Goal: Contribute content: Add original content to the website for others to see

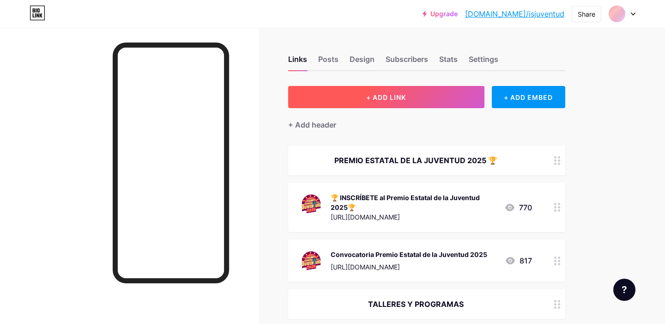
click at [321, 98] on button "+ ADD LINK" at bounding box center [386, 97] width 196 height 22
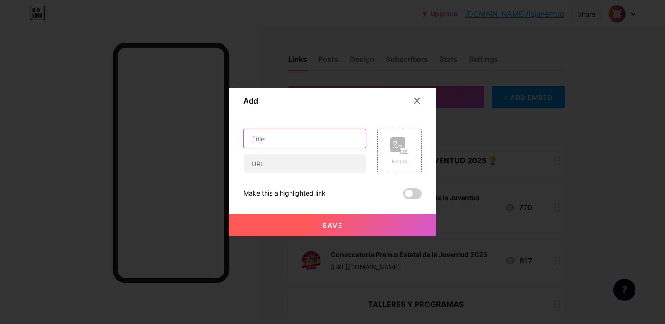
click at [309, 132] on input "text" at bounding box center [305, 138] width 122 height 18
type input "Taller de Actuación, Locución y Doblaje"
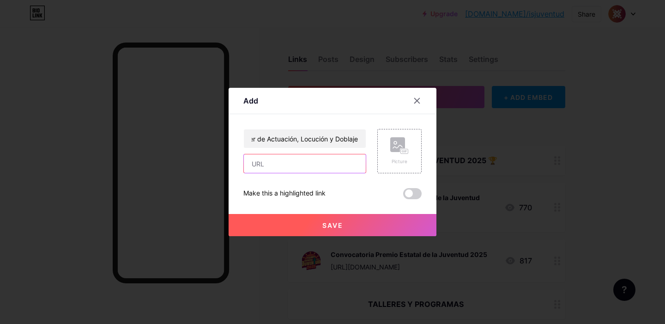
click at [348, 164] on input "text" at bounding box center [305, 163] width 122 height 18
paste input "[URL][DOMAIN_NAME]"
type input "[URL][DOMAIN_NAME]"
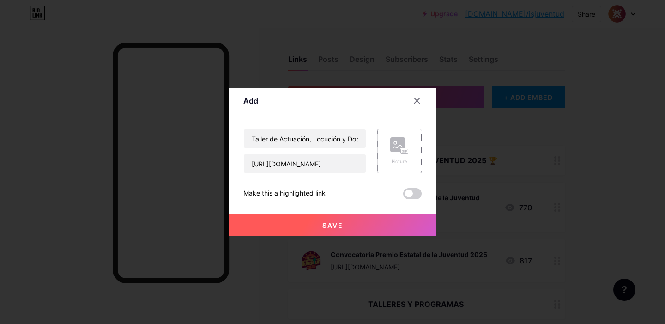
click at [404, 166] on div "Picture" at bounding box center [399, 151] width 44 height 44
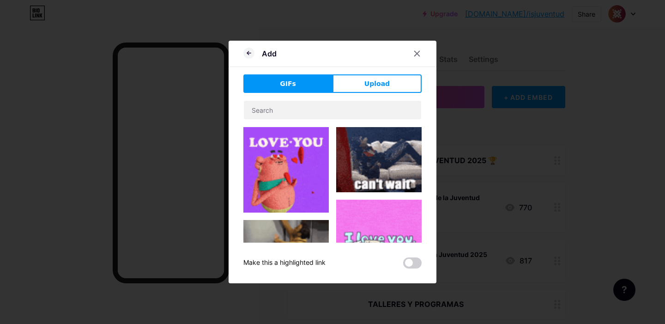
click at [362, 79] on button "Upload" at bounding box center [376, 83] width 89 height 18
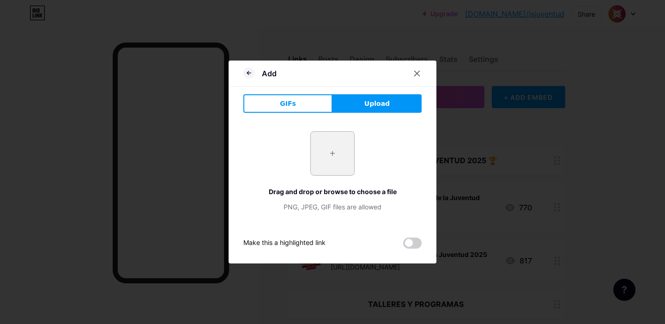
click at [331, 147] on input "file" at bounding box center [332, 153] width 43 height 43
type input "C:\fakepath\taller de actuación.jpeg"
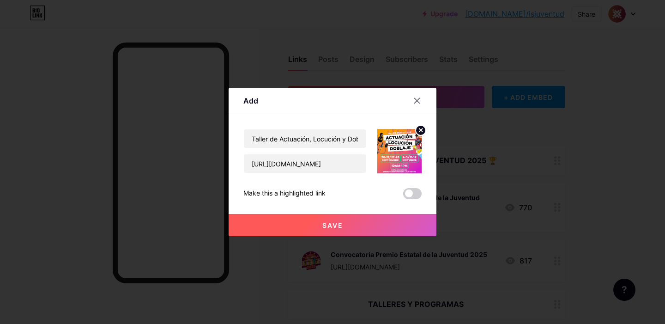
click at [415, 197] on span at bounding box center [412, 193] width 18 height 11
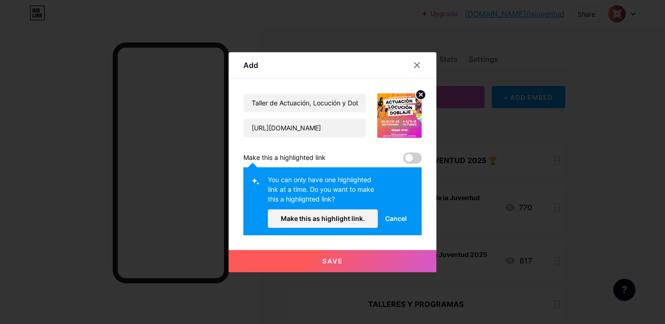
click at [408, 160] on span at bounding box center [412, 157] width 18 height 11
click at [408, 154] on span at bounding box center [412, 157] width 18 height 11
click at [325, 215] on span "Make this as highlight link." at bounding box center [323, 218] width 84 height 8
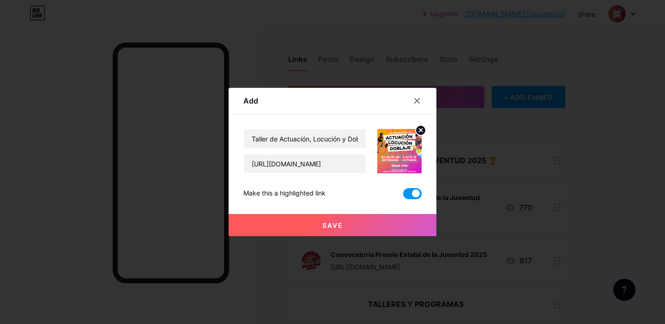
click at [336, 223] on span "Save" at bounding box center [332, 225] width 21 height 8
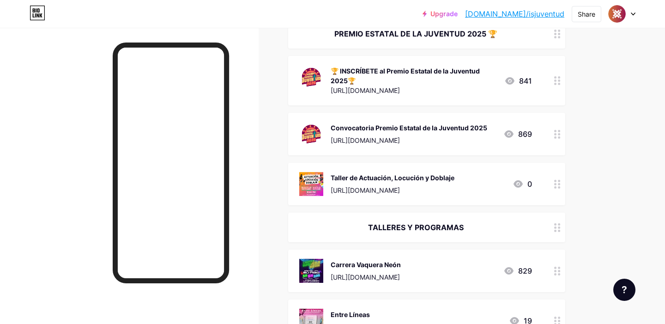
scroll to position [136, 0]
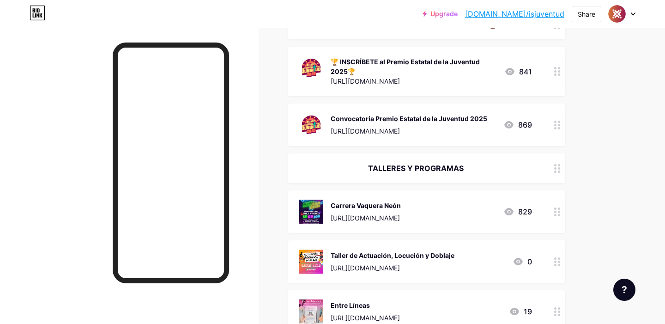
drag, startPoint x: 546, startPoint y: 262, endPoint x: 549, endPoint y: 218, distance: 44.4
click at [552, 222] on div at bounding box center [557, 211] width 16 height 42
click at [420, 93] on icon at bounding box center [416, 91] width 7 height 7
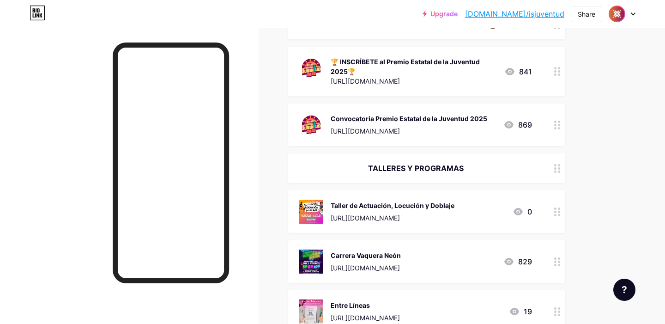
drag, startPoint x: 551, startPoint y: 258, endPoint x: 612, endPoint y: 7, distance: 257.8
